Goal: Task Accomplishment & Management: Complete application form

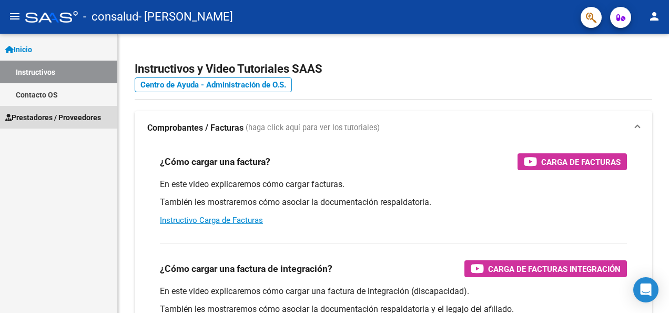
click at [51, 112] on span "Prestadores / Proveedores" at bounding box center [53, 118] width 96 height 12
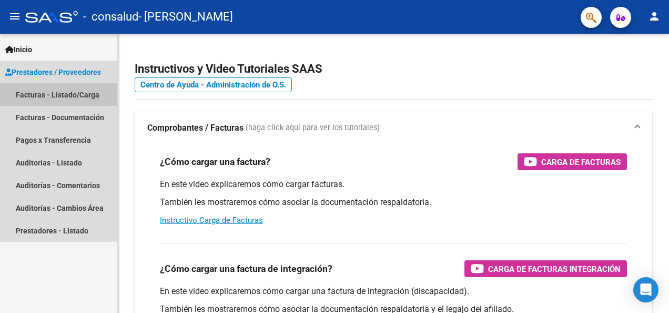
click at [59, 94] on link "Facturas - Listado/Carga" at bounding box center [58, 94] width 117 height 23
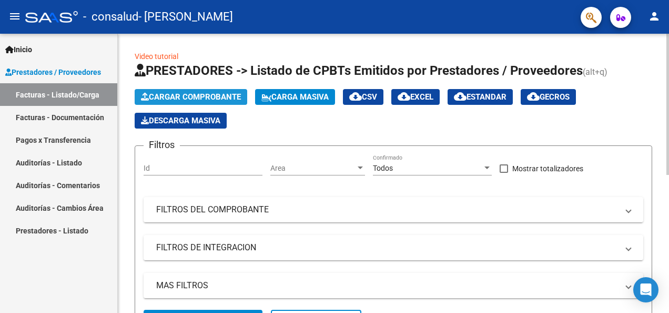
click at [234, 93] on span "Cargar Comprobante" at bounding box center [191, 96] width 100 height 9
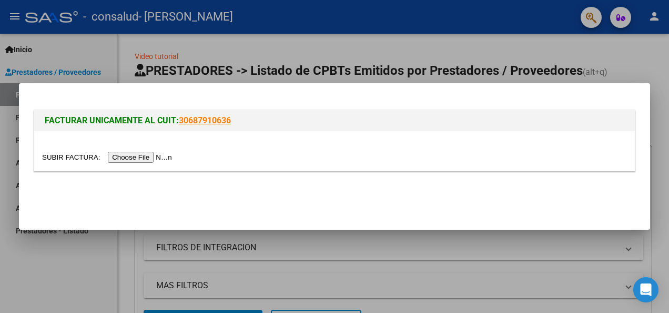
click at [143, 158] on input "file" at bounding box center [108, 157] width 133 height 11
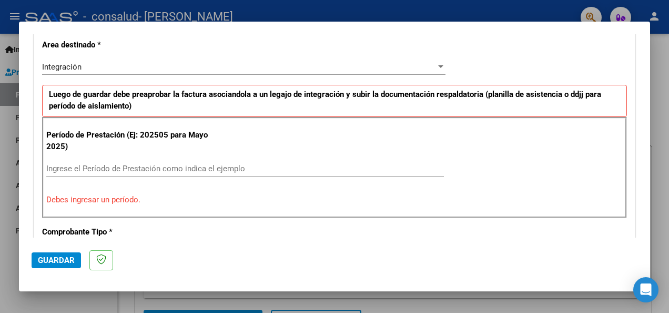
scroll to position [245, 0]
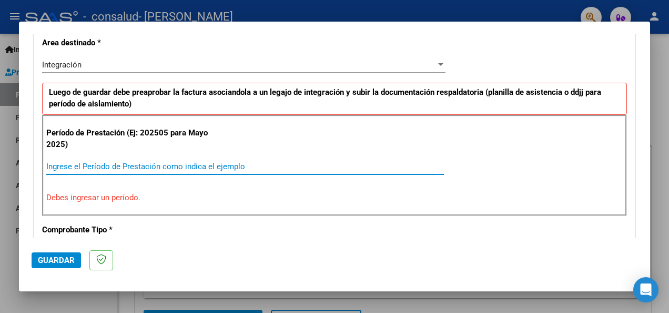
click at [78, 162] on input "Ingrese el Período de Prestación como indica el ejemplo" at bounding box center [245, 166] width 398 height 9
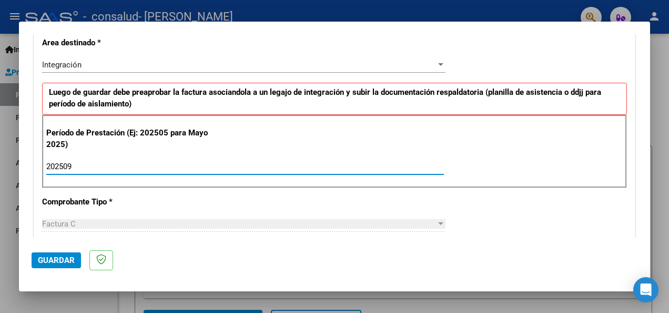
type input "202509"
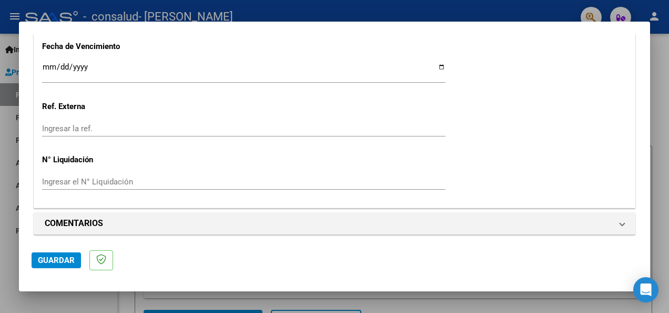
scroll to position [752, 0]
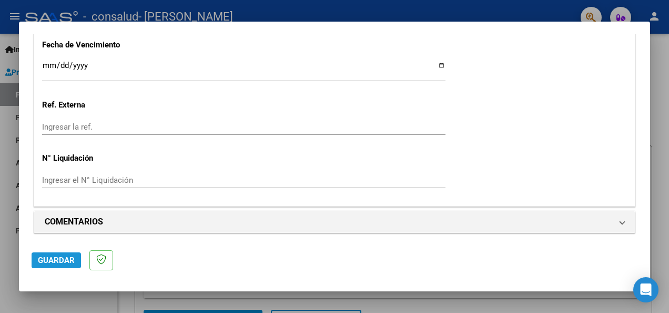
click at [48, 259] on span "Guardar" at bounding box center [56, 259] width 37 height 9
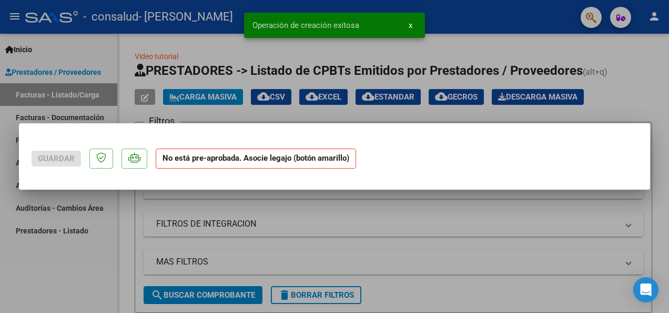
scroll to position [0, 0]
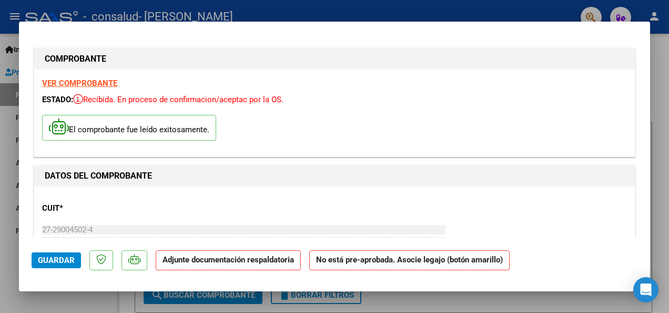
click at [255, 265] on p "Adjunte documentación respaldatoria" at bounding box center [228, 260] width 145 height 21
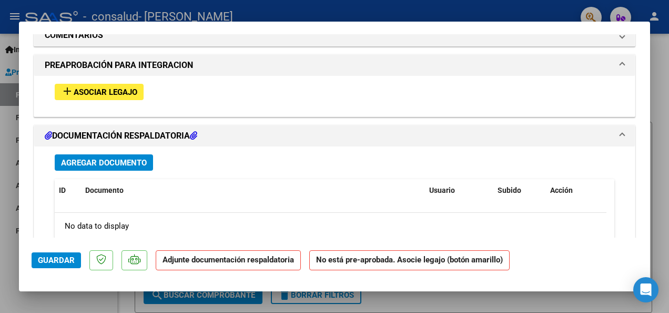
scroll to position [933, 0]
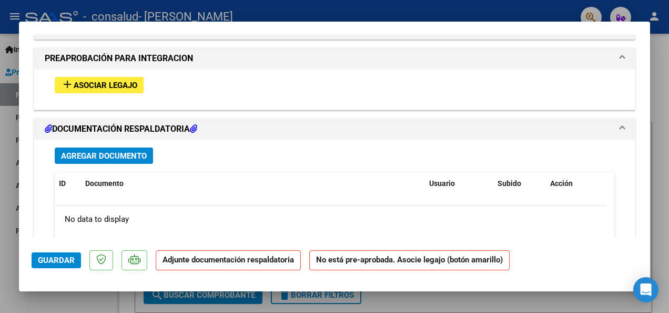
click at [128, 81] on span "Asociar Legajo" at bounding box center [106, 85] width 64 height 9
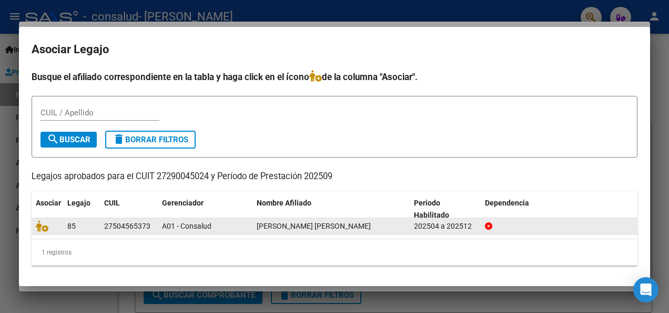
click at [110, 226] on div "27504565373" at bounding box center [127, 226] width 46 height 12
click at [205, 230] on div "A01 - Consalud" at bounding box center [205, 226] width 86 height 12
click at [48, 222] on span at bounding box center [44, 226] width 16 height 8
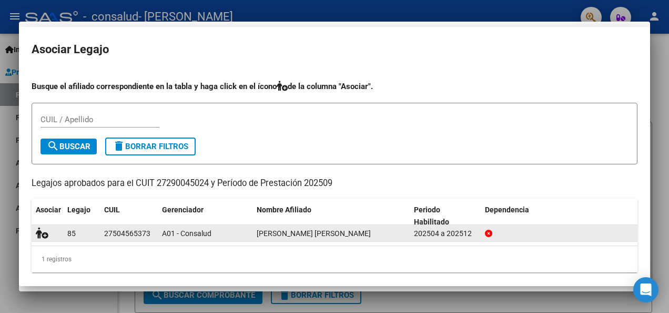
scroll to position [961, 0]
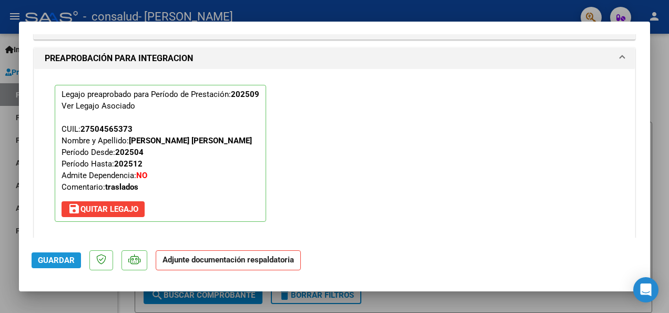
click at [46, 260] on span "Guardar" at bounding box center [56, 259] width 37 height 9
click at [51, 262] on span "Guardar" at bounding box center [56, 259] width 37 height 9
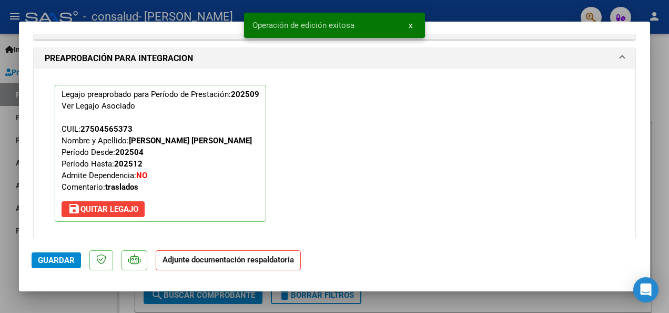
click at [559, 14] on div at bounding box center [334, 156] width 669 height 313
type input "$ 0,00"
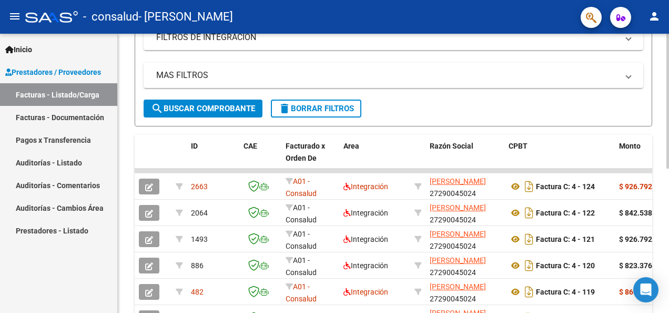
scroll to position [213, 0]
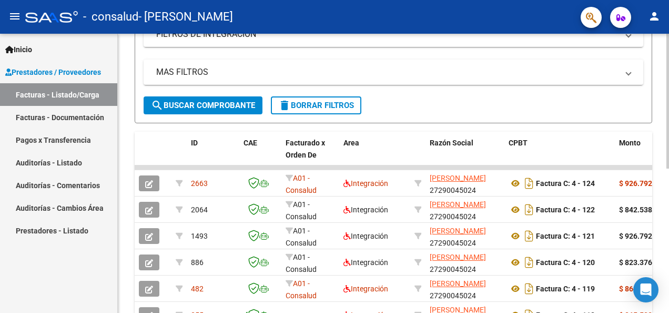
click at [666, 247] on div "Video tutorial PRESTADORES -> Listado de CPBTs Emitidos por Prestadores / Prove…" at bounding box center [395, 106] width 554 height 571
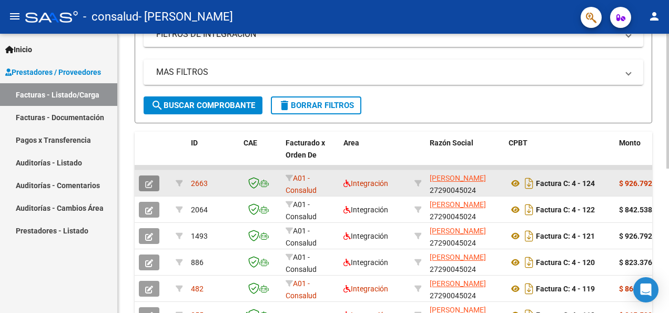
click at [155, 182] on button "button" at bounding box center [149, 183] width 21 height 16
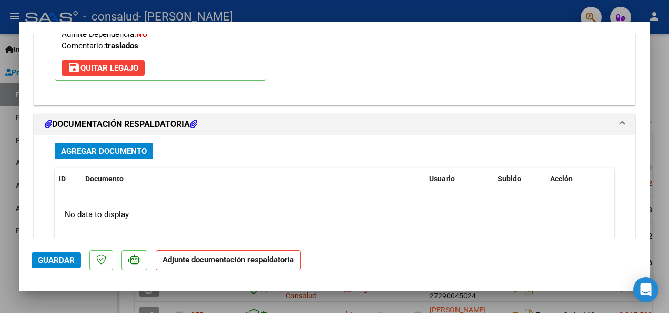
scroll to position [1106, 0]
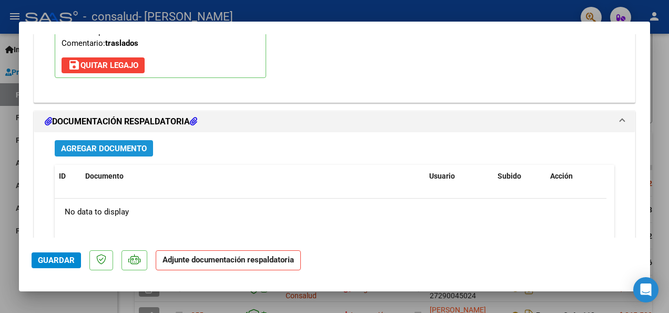
click at [143, 148] on span "Agregar Documento" at bounding box center [104, 148] width 86 height 9
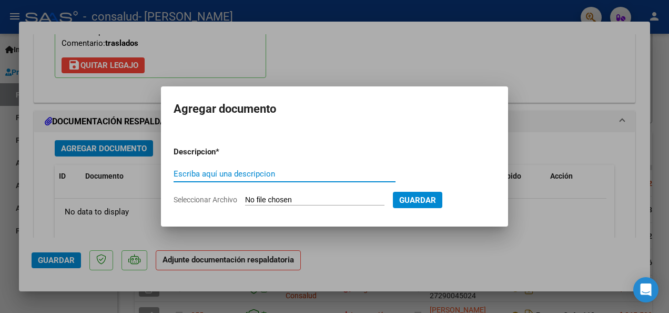
click at [190, 170] on input "Escriba aquí una descripcion" at bounding box center [285, 173] width 222 height 9
type input "p"
type input "PLANILLA DE ASISTENCIA [DATE] [PERSON_NAME]"
click at [369, 199] on input "Seleccionar Archivo" at bounding box center [314, 200] width 139 height 10
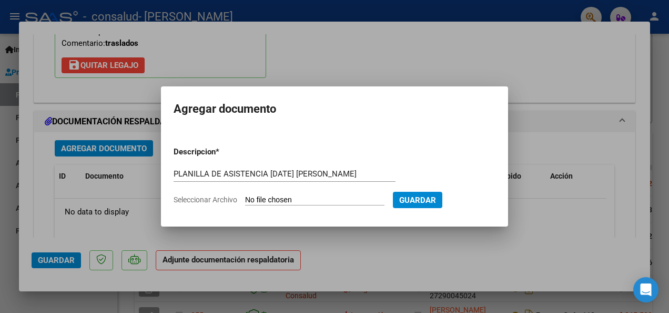
type input "C:\fakepath\PLANILLA DE ASISTENCIA [PERSON_NAME] [DATE].pdf"
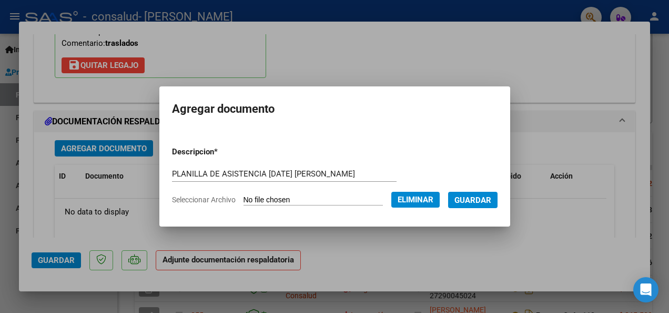
click at [495, 193] on button "Guardar" at bounding box center [472, 200] width 49 height 16
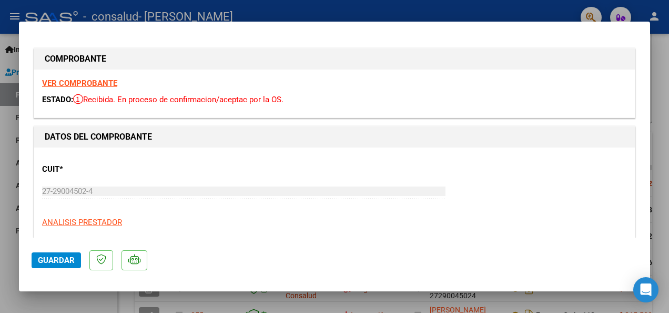
click at [49, 257] on span "Guardar" at bounding box center [56, 259] width 37 height 9
click at [527, 9] on div at bounding box center [334, 156] width 669 height 313
type input "$ 0,00"
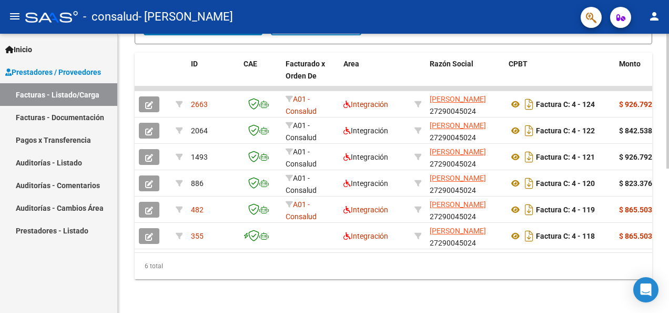
scroll to position [294, 0]
click at [669, 185] on html "menu - consalud - [PERSON_NAME] person Inicio Instructivos Contacto OS Prestado…" at bounding box center [334, 156] width 669 height 313
click at [153, 293] on div "Video tutorial PRESTADORES -> Listado de CPBTs Emitidos por Prestadores / Prove…" at bounding box center [393, 27] width 551 height 571
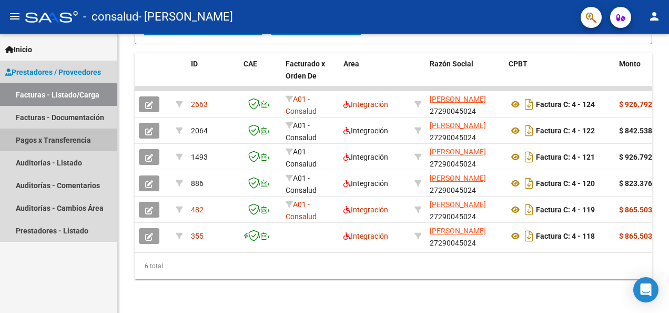
click at [62, 137] on link "Pagos x Transferencia" at bounding box center [58, 139] width 117 height 23
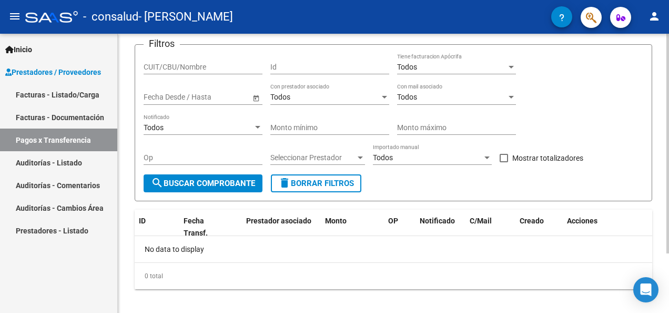
scroll to position [75, 0]
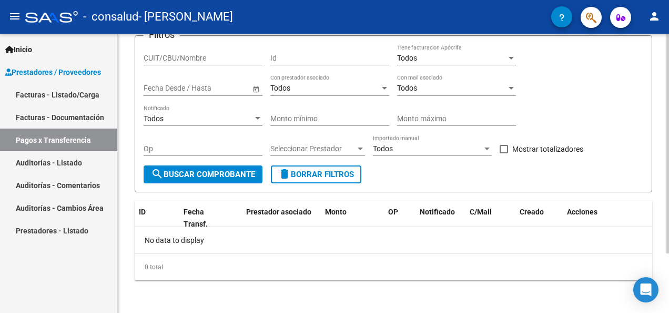
click at [669, 312] on html "menu - consalud - [PERSON_NAME] person Inicio Instructivos Contacto OS Prestado…" at bounding box center [334, 156] width 669 height 313
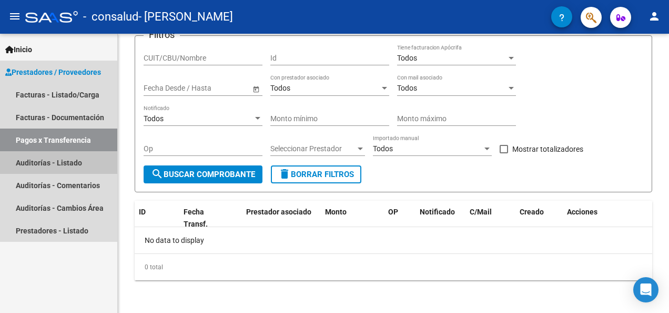
click at [31, 164] on link "Auditorías - Listado" at bounding box center [58, 162] width 117 height 23
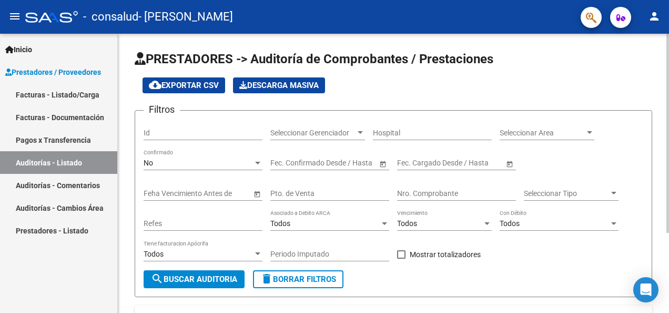
scroll to position [39, 0]
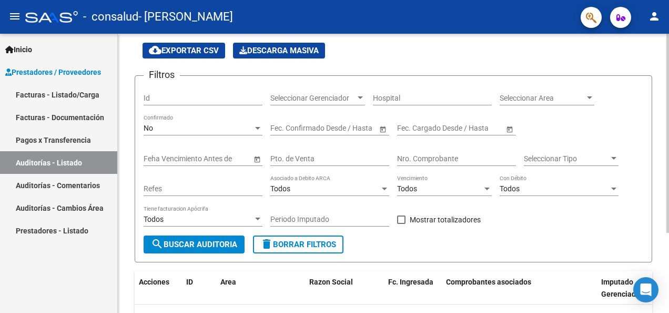
click at [669, 242] on html "menu - consalud - [PERSON_NAME] person Inicio Instructivos Contacto OS Prestado…" at bounding box center [334, 156] width 669 height 313
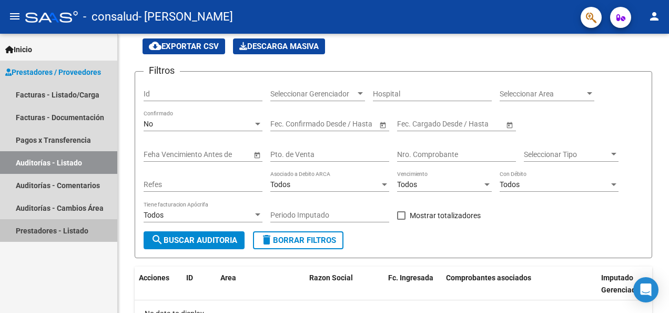
click at [51, 230] on link "Prestadores - Listado" at bounding box center [58, 230] width 117 height 23
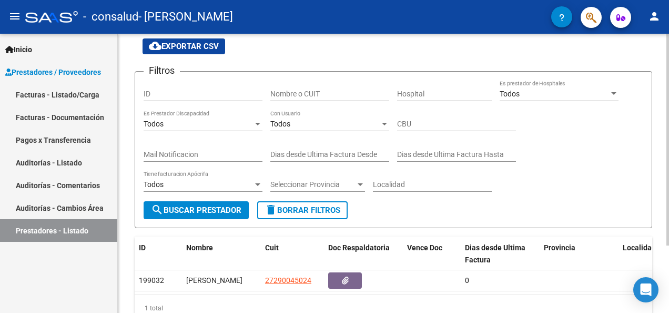
scroll to position [88, 0]
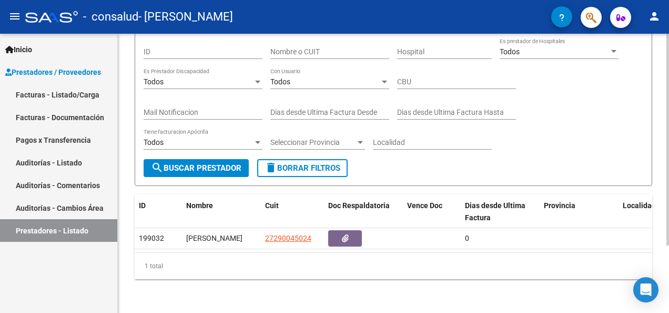
click at [669, 259] on html "menu - consalud - [PERSON_NAME] person Inicio Instructivos Contacto OS Prestado…" at bounding box center [334, 156] width 669 height 313
click at [32, 52] on span "Inicio" at bounding box center [18, 50] width 27 height 12
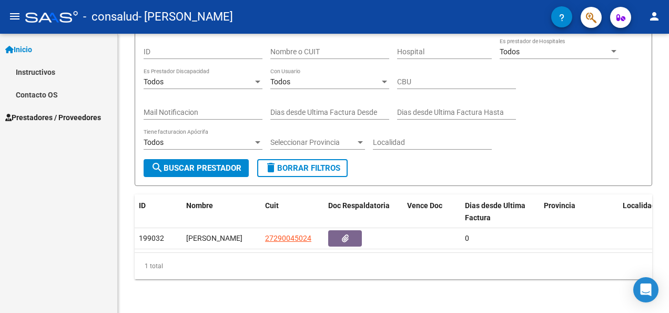
click at [28, 45] on span "Inicio" at bounding box center [18, 50] width 27 height 12
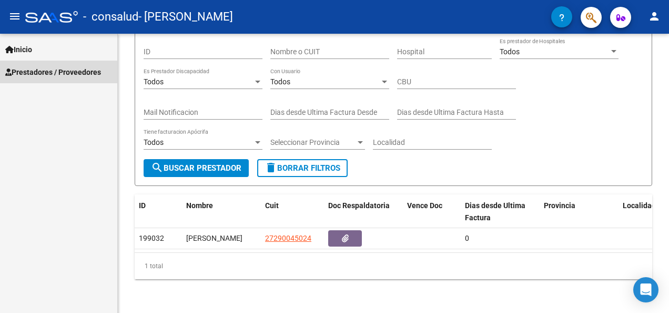
click at [45, 73] on span "Prestadores / Proveedores" at bounding box center [53, 72] width 96 height 12
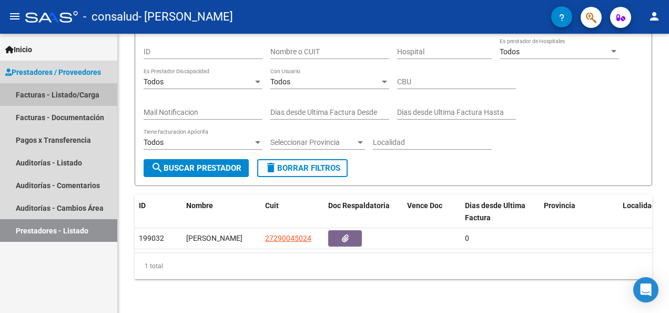
click at [52, 92] on link "Facturas - Listado/Carga" at bounding box center [58, 94] width 117 height 23
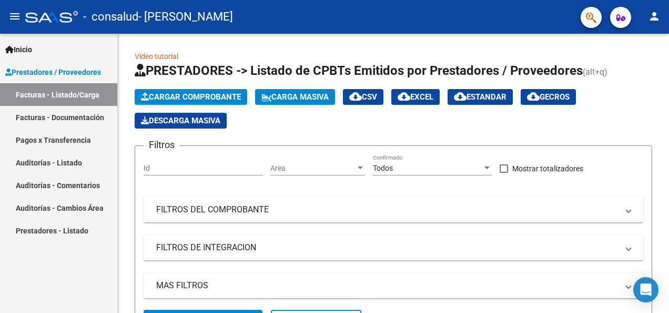
drag, startPoint x: 666, startPoint y: 153, endPoint x: 671, endPoint y: 182, distance: 29.3
click at [669, 182] on html "menu - consalud - [PERSON_NAME] person Inicio Instructivos Contacto OS Prestado…" at bounding box center [334, 156] width 669 height 313
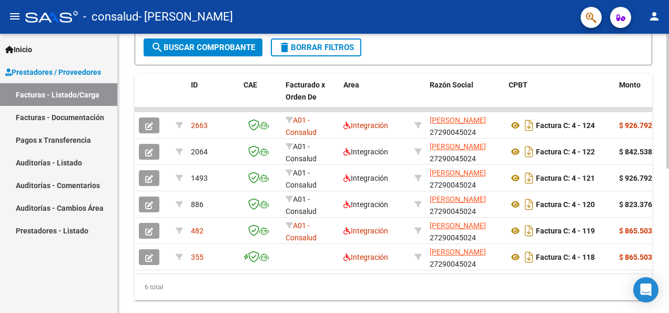
scroll to position [299, 0]
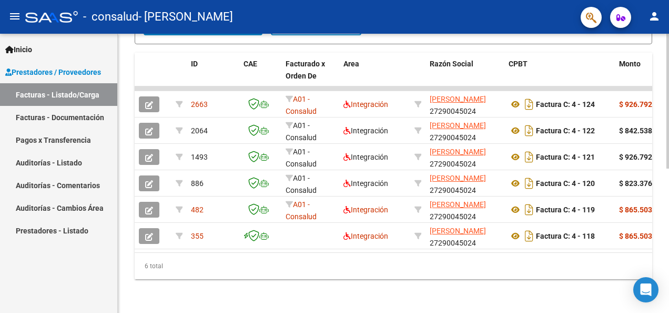
click at [667, 312] on html "menu - consalud - [PERSON_NAME] person Inicio Instructivos Contacto OS Prestado…" at bounding box center [334, 156] width 669 height 313
